Goal: Check status: Check status

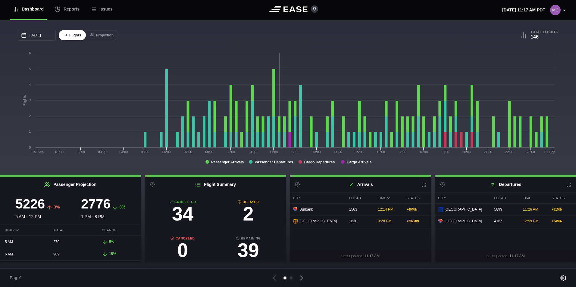
scroll to position [60, 0]
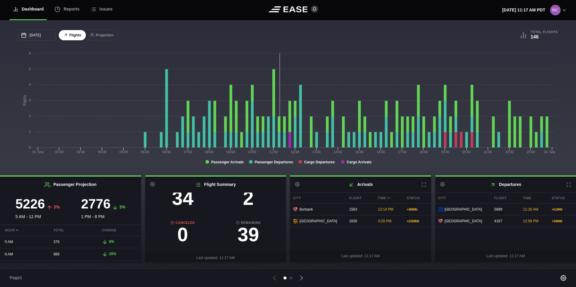
click at [243, 201] on h3 "2" at bounding box center [248, 198] width 66 height 19
select select "DELAYED"
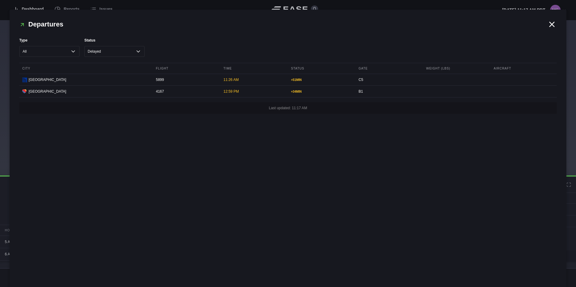
click at [554, 25] on icon at bounding box center [551, 24] width 9 height 9
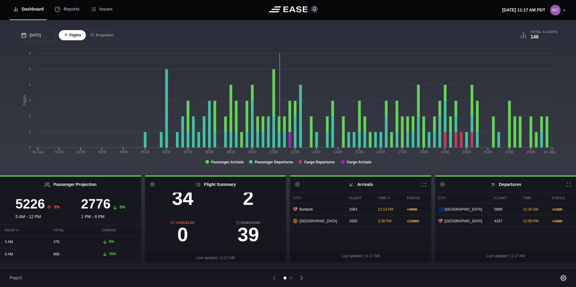
click at [185, 203] on h3 "34" at bounding box center [183, 198] width 66 height 19
select select "COMPLETED"
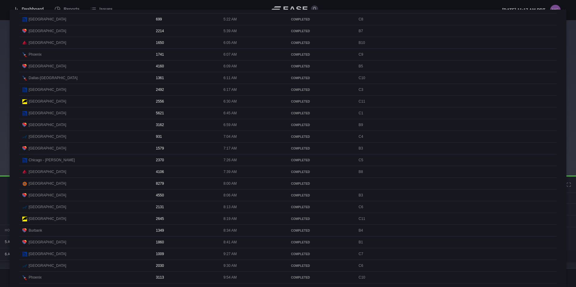
scroll to position [0, 0]
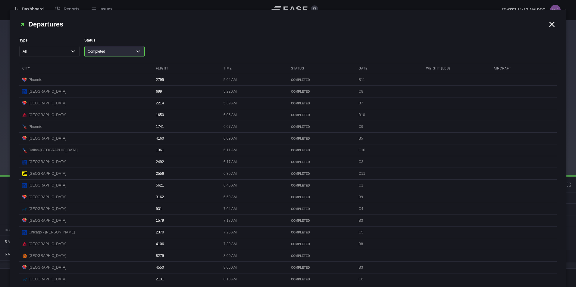
click at [136, 52] on select "All Cancelled Completed Delayed On Time" at bounding box center [114, 51] width 60 height 11
click at [549, 26] on icon at bounding box center [551, 24] width 9 height 9
